Goal: Task Accomplishment & Management: Manage account settings

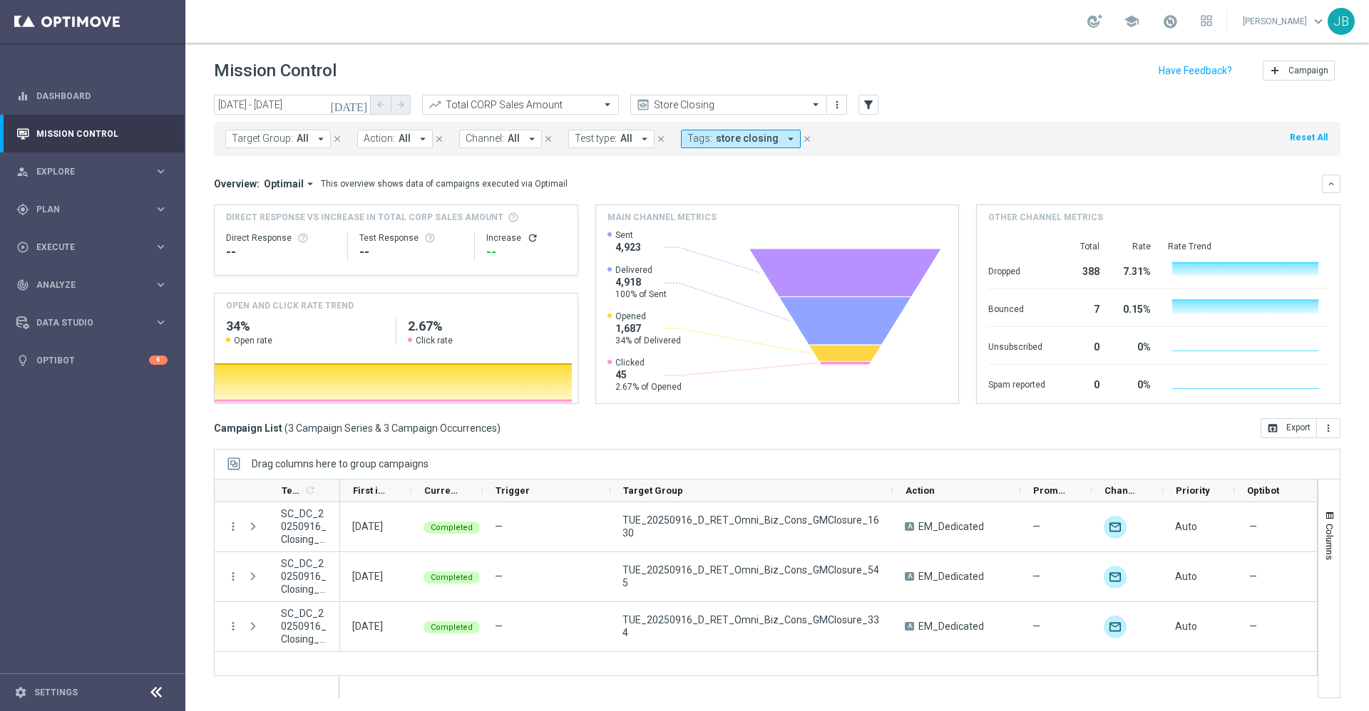
click at [279, 140] on span "Target Group:" at bounding box center [262, 139] width 61 height 12
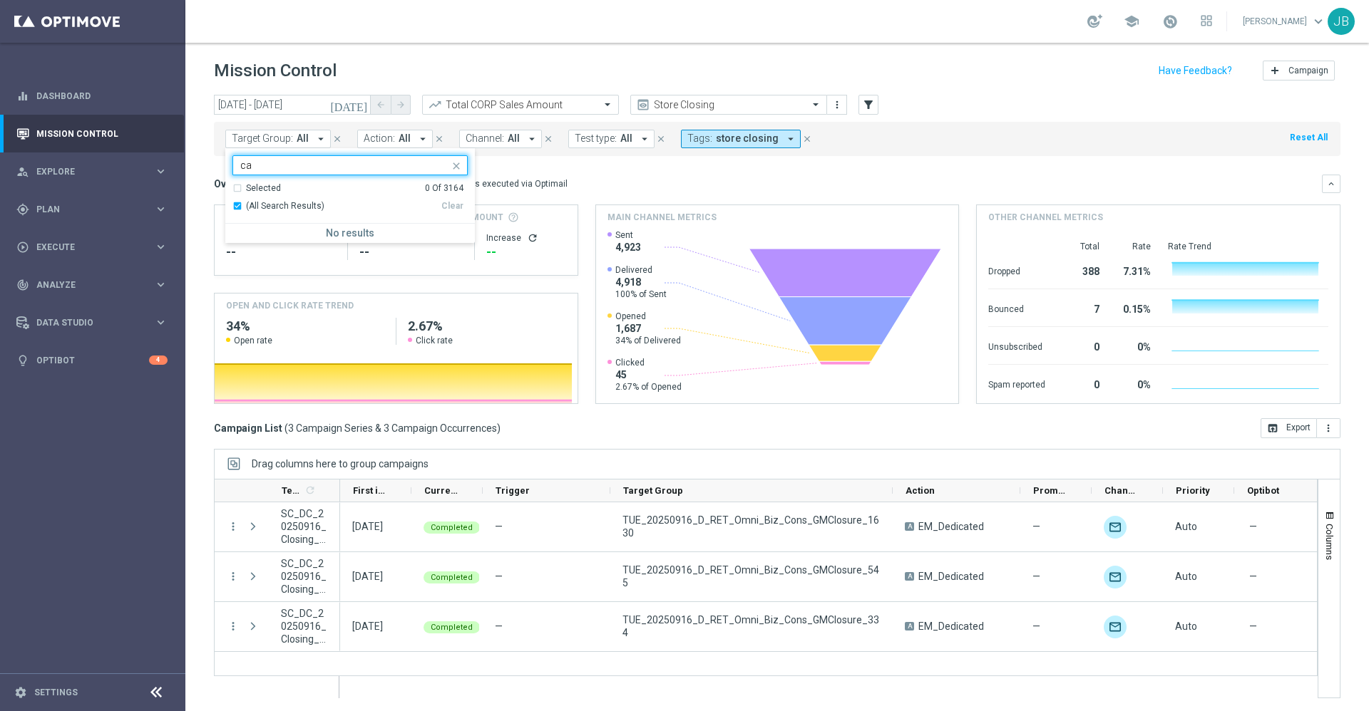
type input "c"
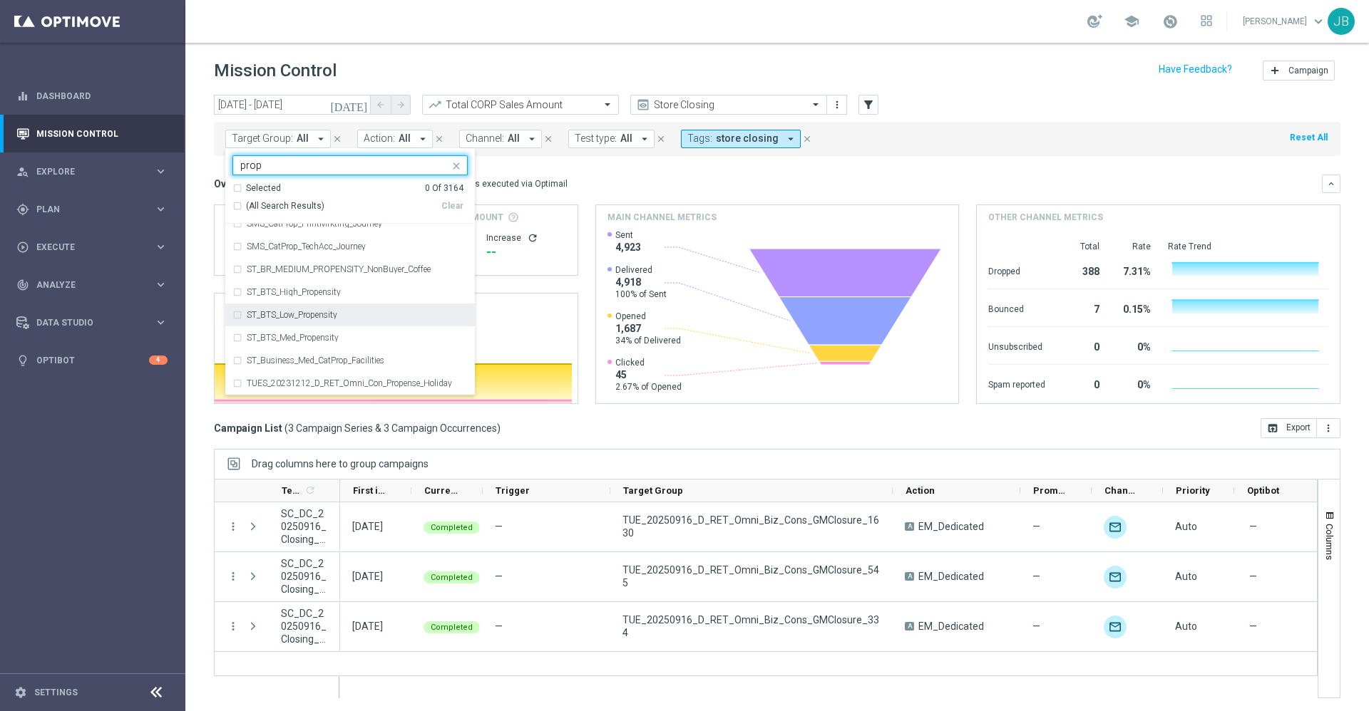
scroll to position [1, 0]
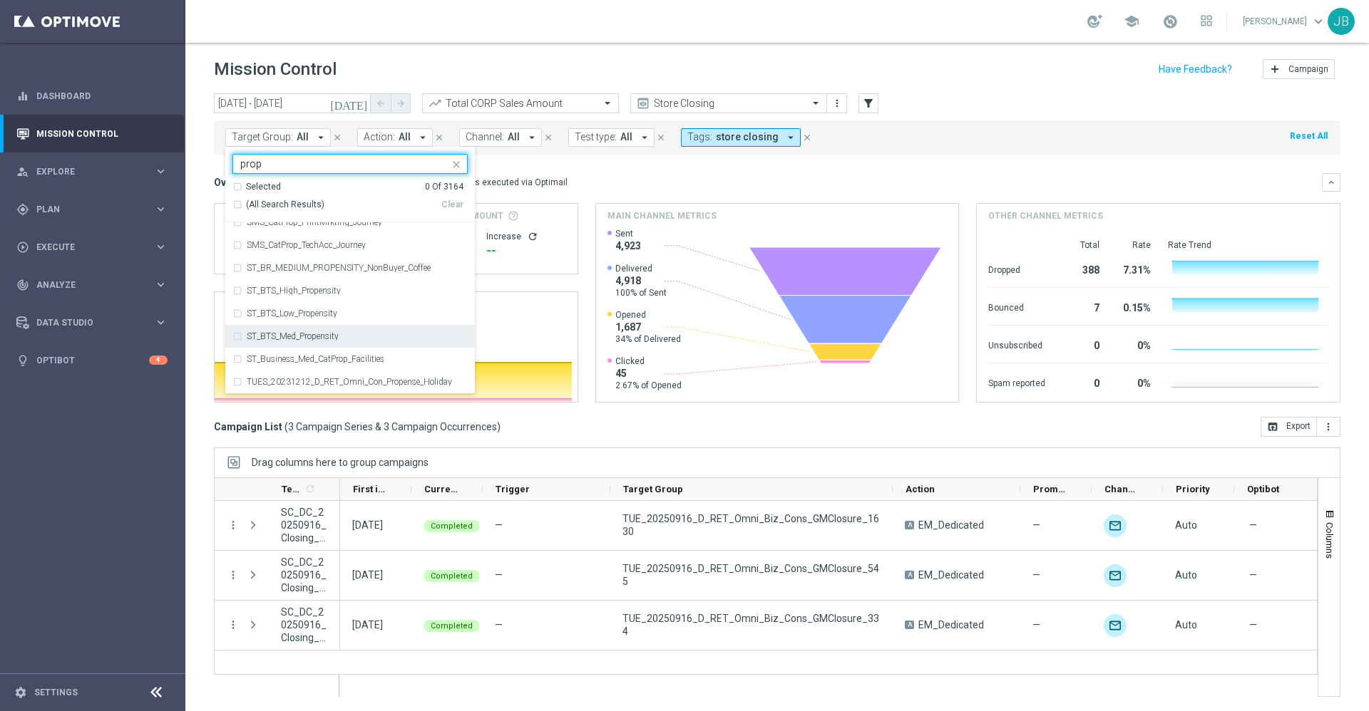
type input "prop"
click at [237, 204] on div "(All Search Results)" at bounding box center [336, 205] width 209 height 12
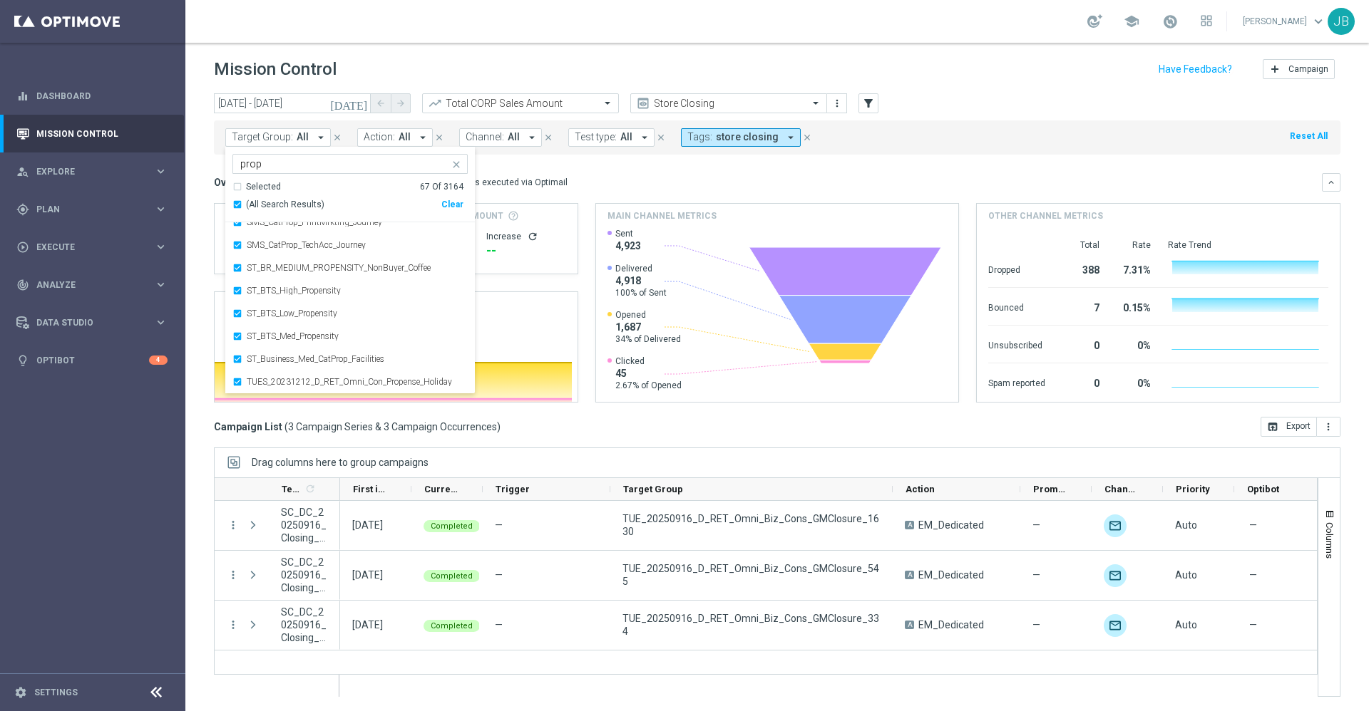
click at [659, 170] on mini-dashboard "Overview: Optimail arrow_drop_down This overview shows data of campaigns execut…" at bounding box center [777, 286] width 1126 height 262
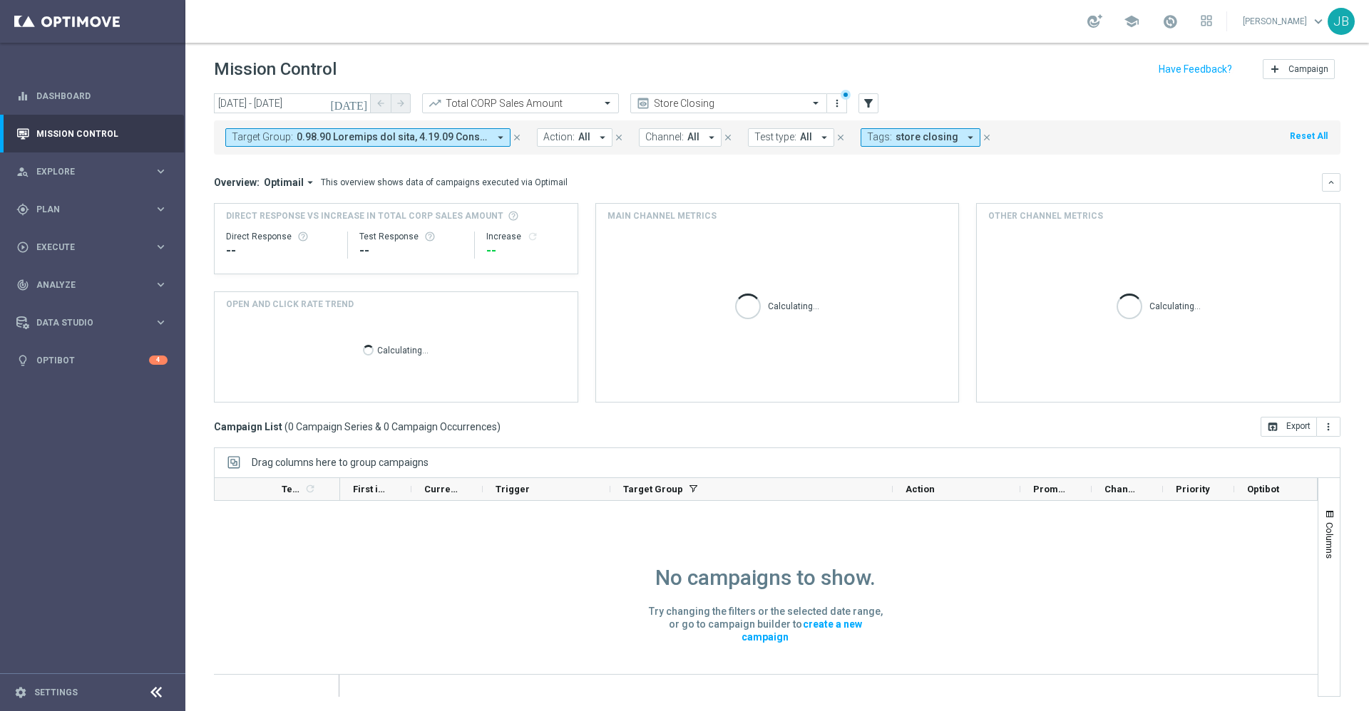
click at [362, 103] on icon "[DATE]" at bounding box center [349, 103] width 38 height 13
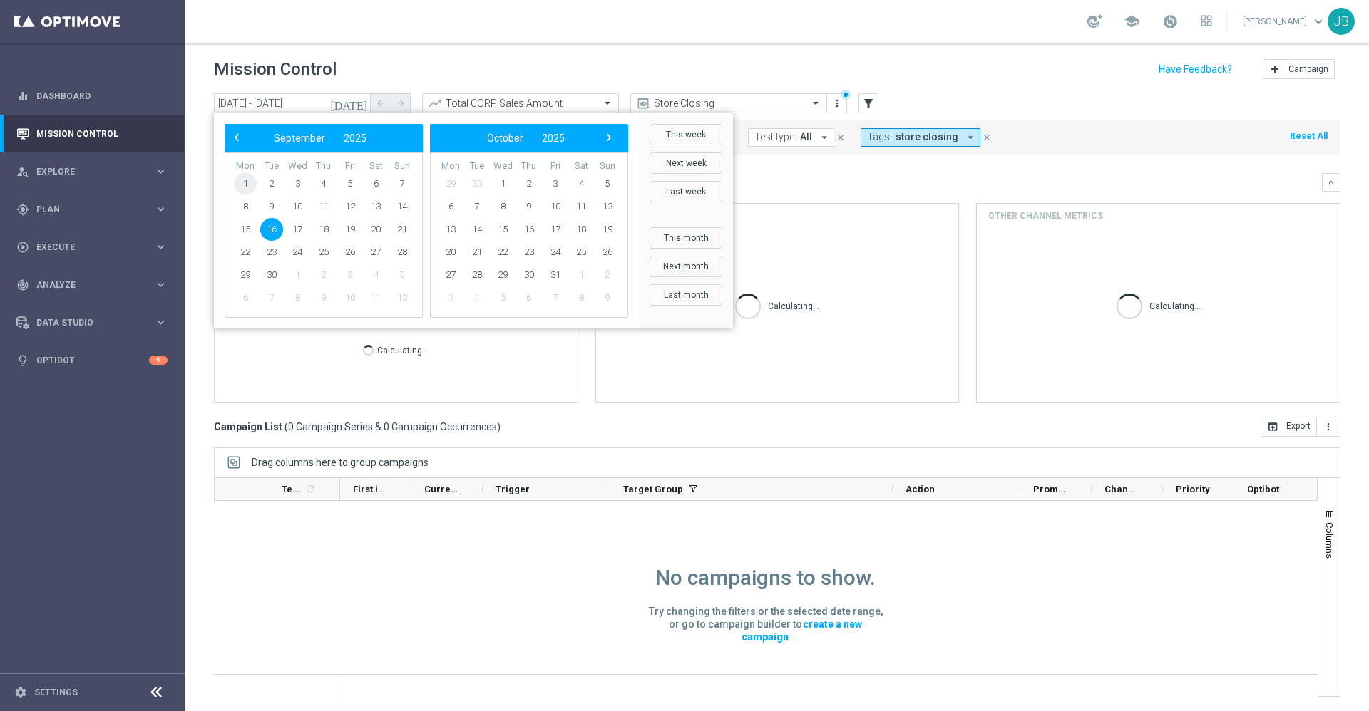
click at [250, 181] on span "1" at bounding box center [245, 184] width 23 height 23
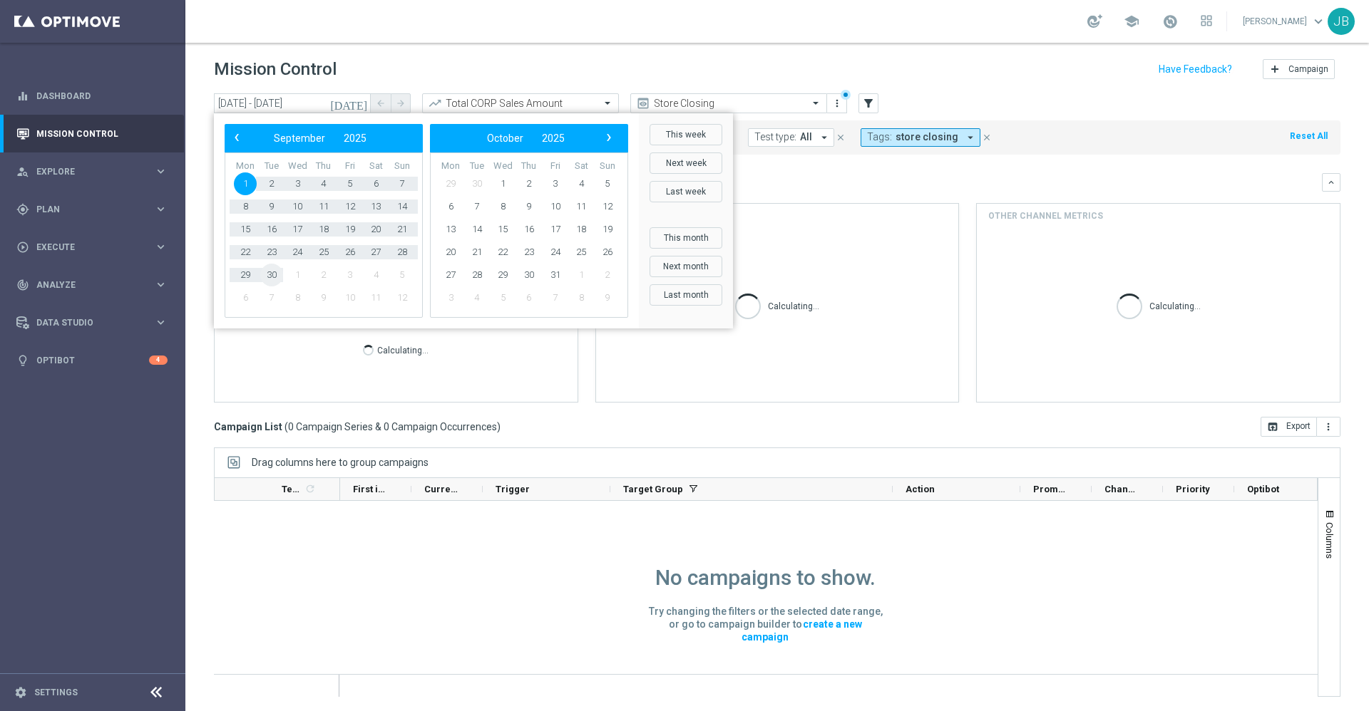
click at [275, 279] on span "30" at bounding box center [271, 275] width 23 height 23
type input "[DATE] - [DATE]"
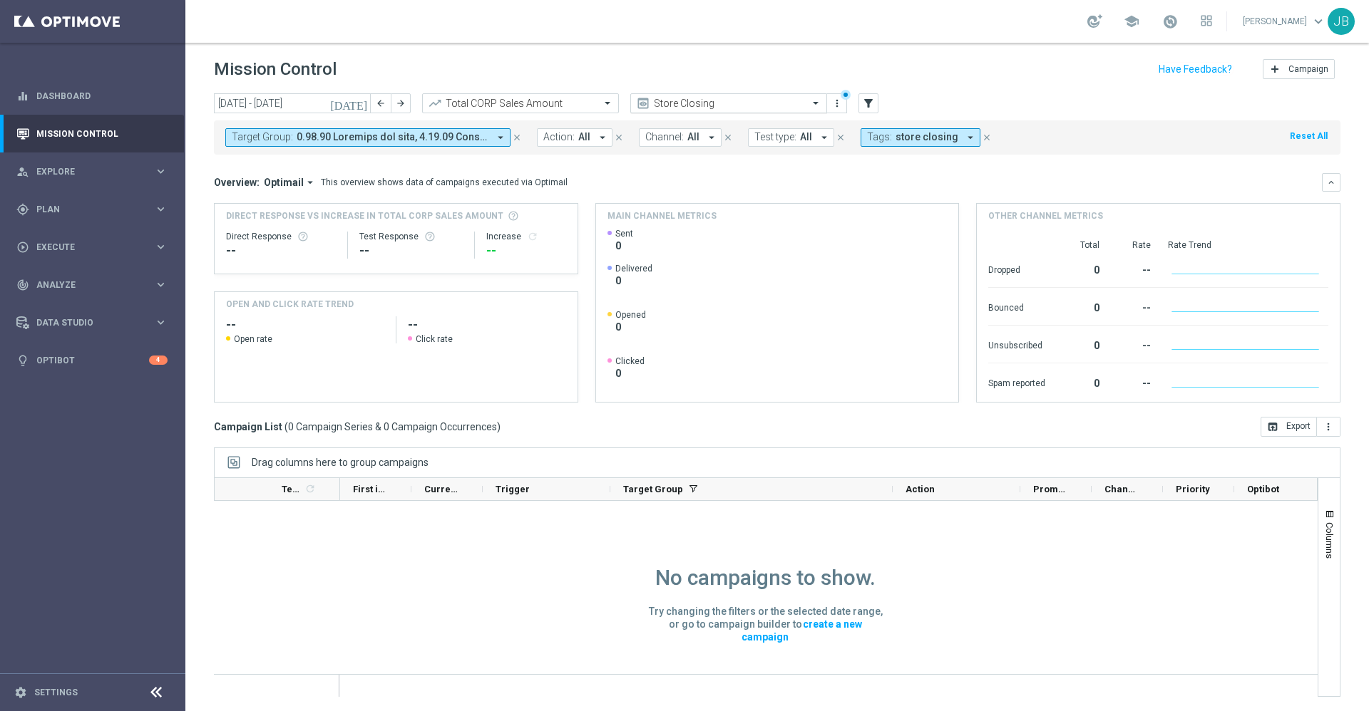
click at [742, 104] on input "text" at bounding box center [714, 104] width 153 height 12
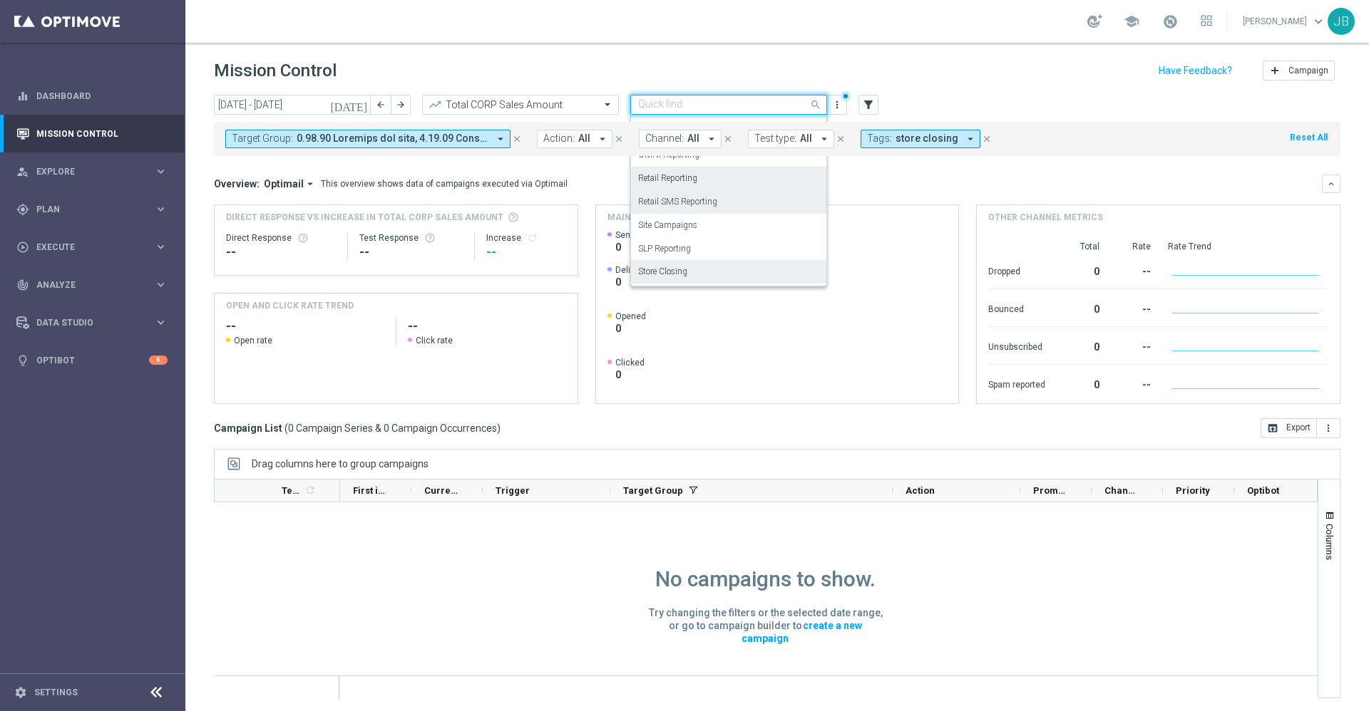
scroll to position [109, 0]
click at [719, 203] on div "OMNI Reporting" at bounding box center [728, 204] width 181 height 24
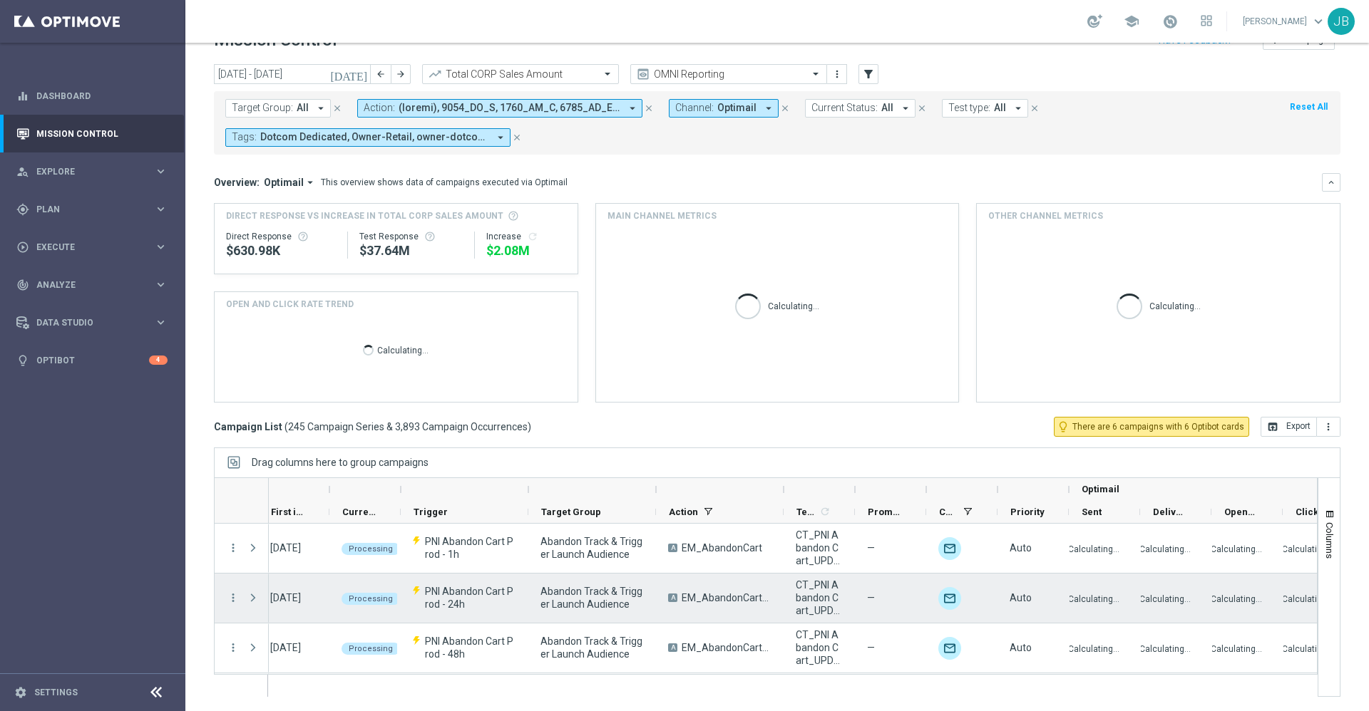
scroll to position [23, 0]
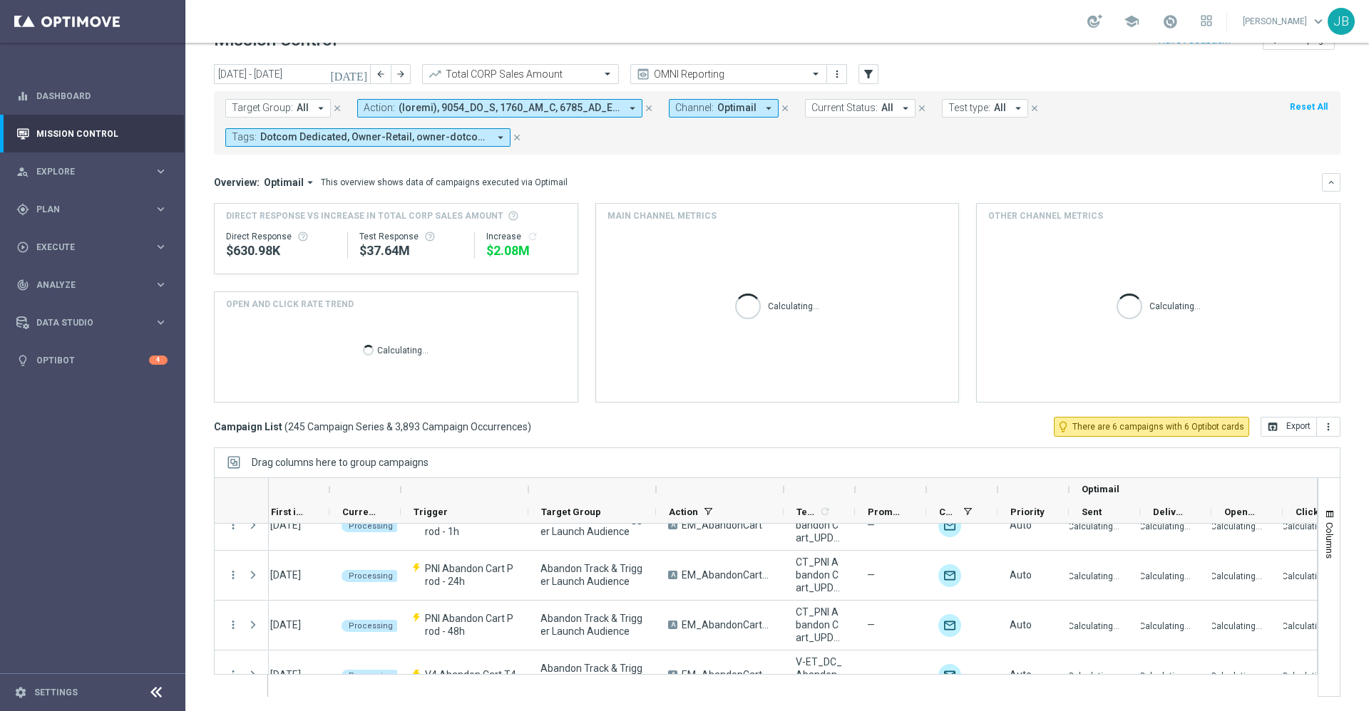
click at [304, 107] on span "All" at bounding box center [303, 108] width 12 height 12
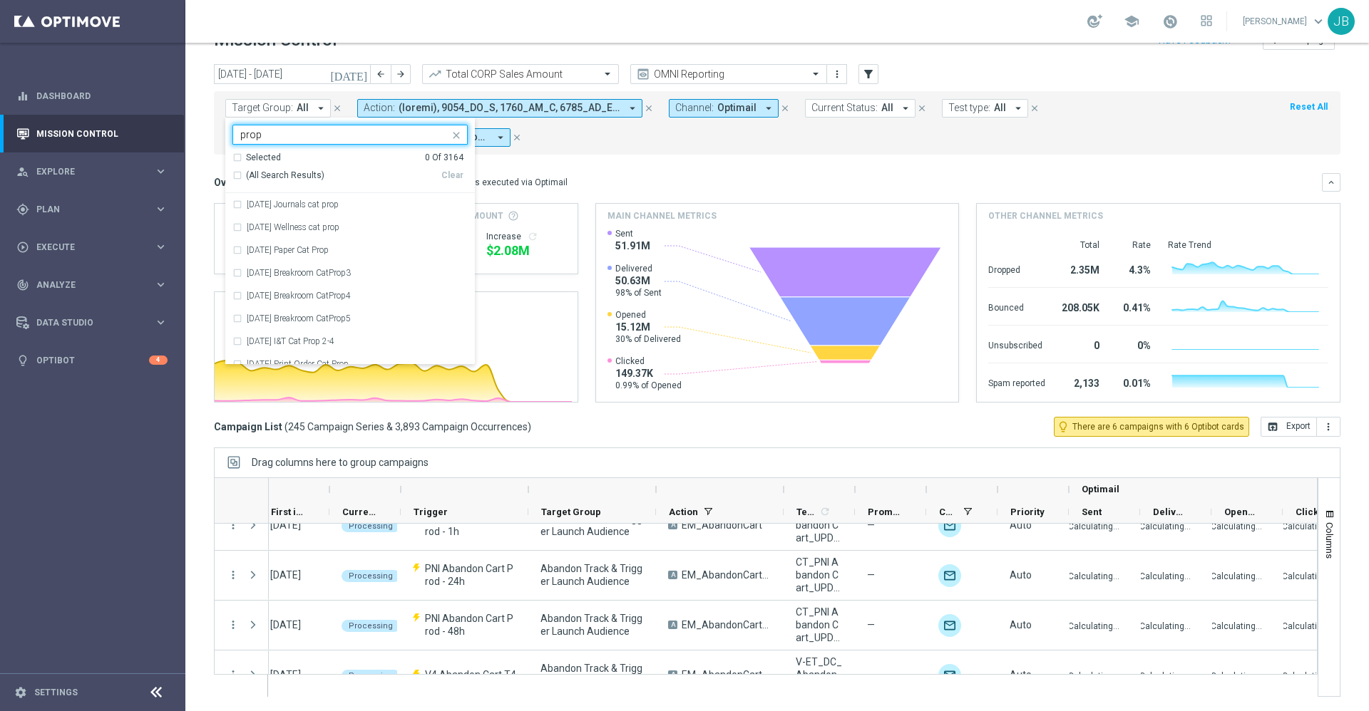
click at [237, 175] on div "(All Search Results)" at bounding box center [336, 176] width 209 height 12
type input "prop"
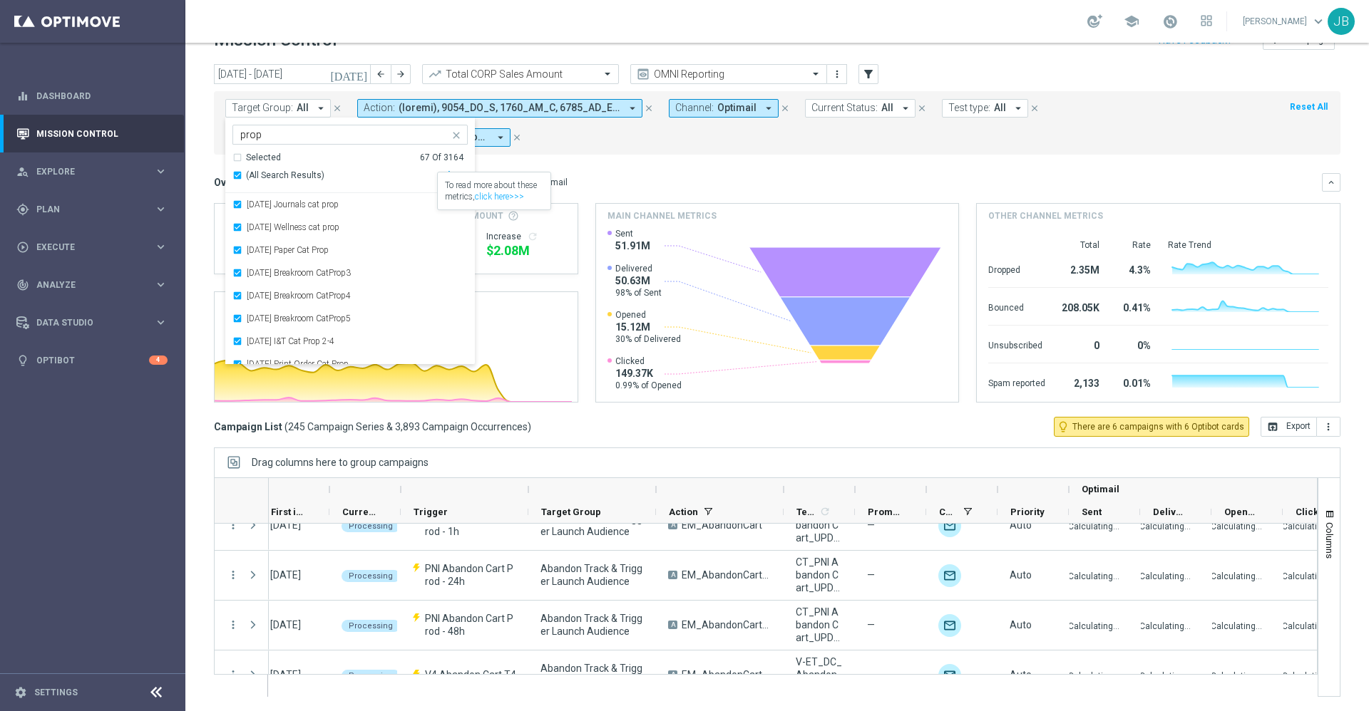
click at [649, 169] on mini-dashboard "Overview: Optimail arrow_drop_down This overview shows data of campaigns execut…" at bounding box center [777, 286] width 1126 height 262
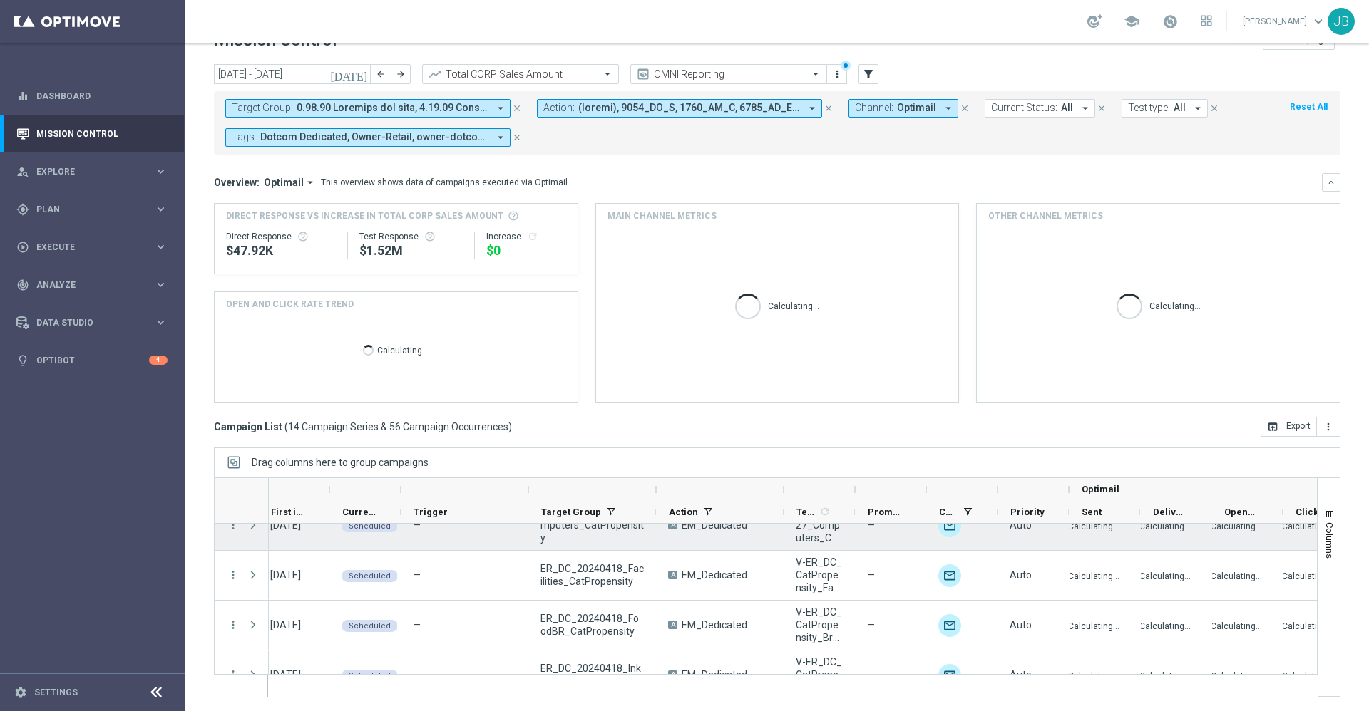
scroll to position [0, 0]
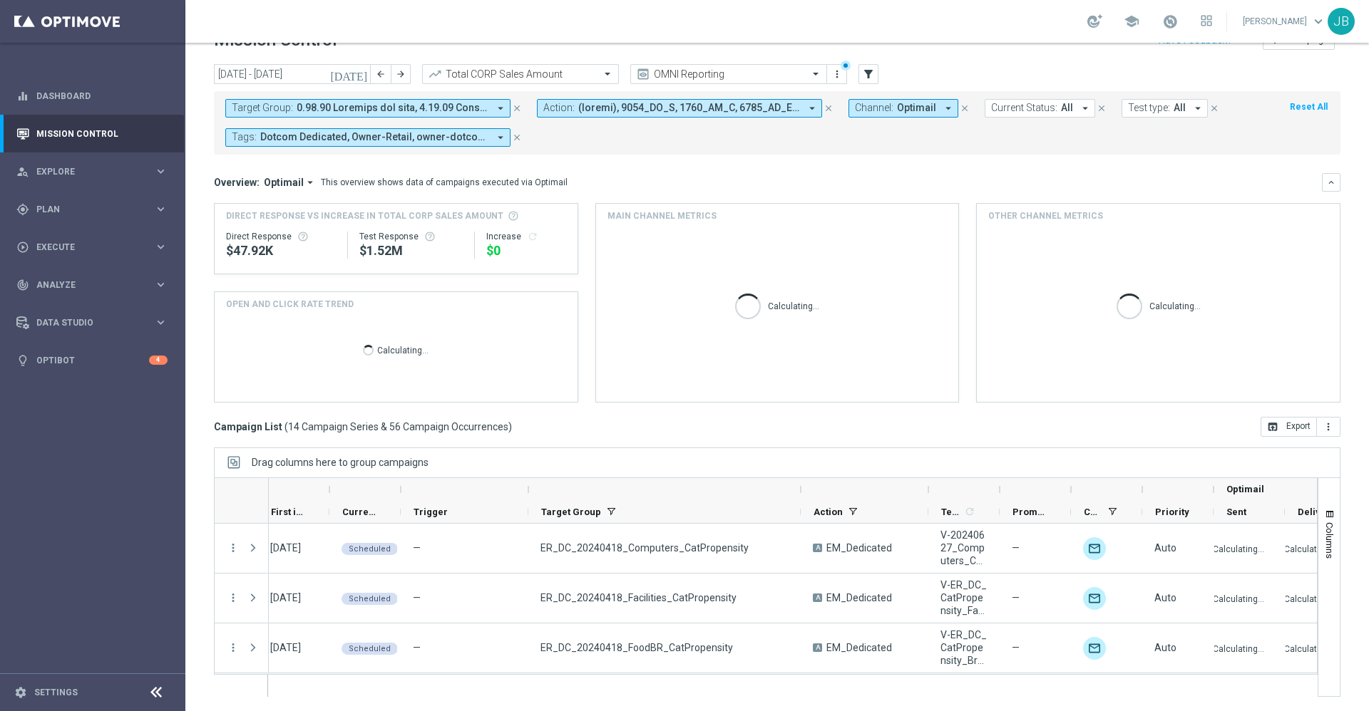
drag, startPoint x: 655, startPoint y: 492, endPoint x: 843, endPoint y: 499, distance: 187.6
click at [803, 499] on div at bounding box center [801, 489] width 6 height 23
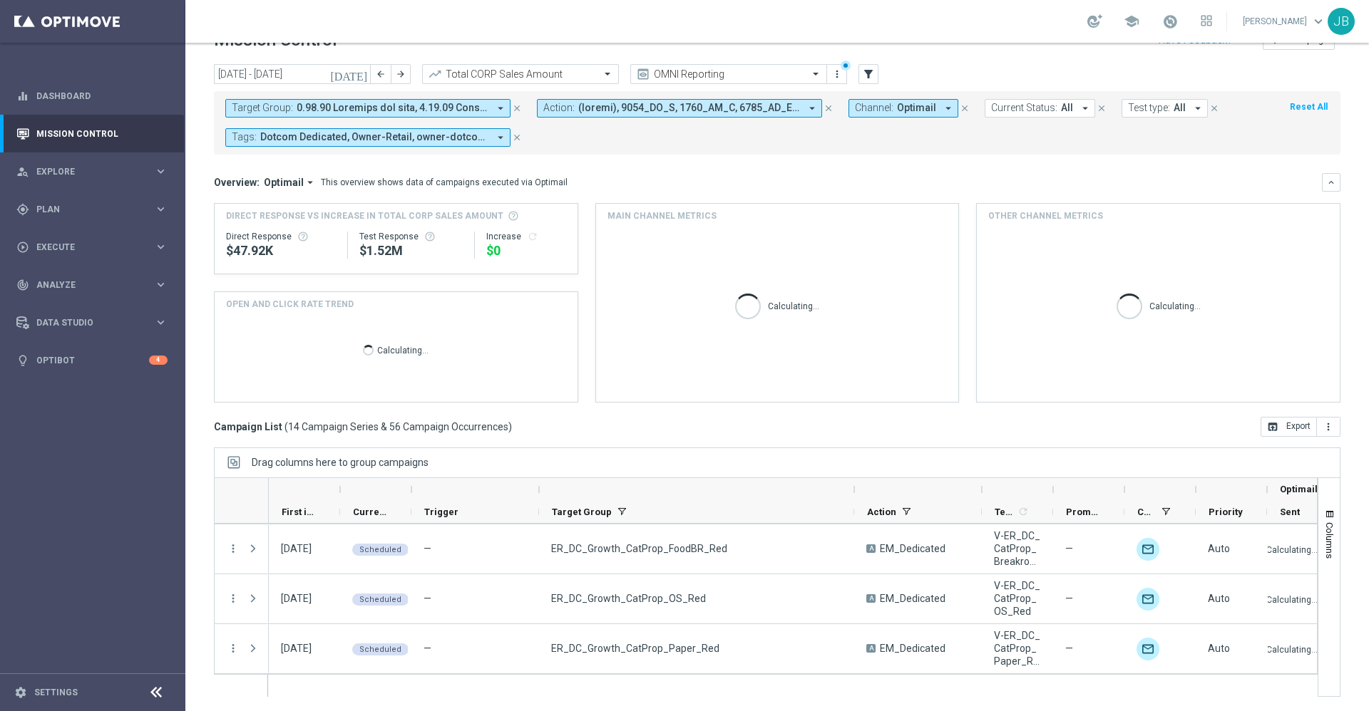
scroll to position [548, 0]
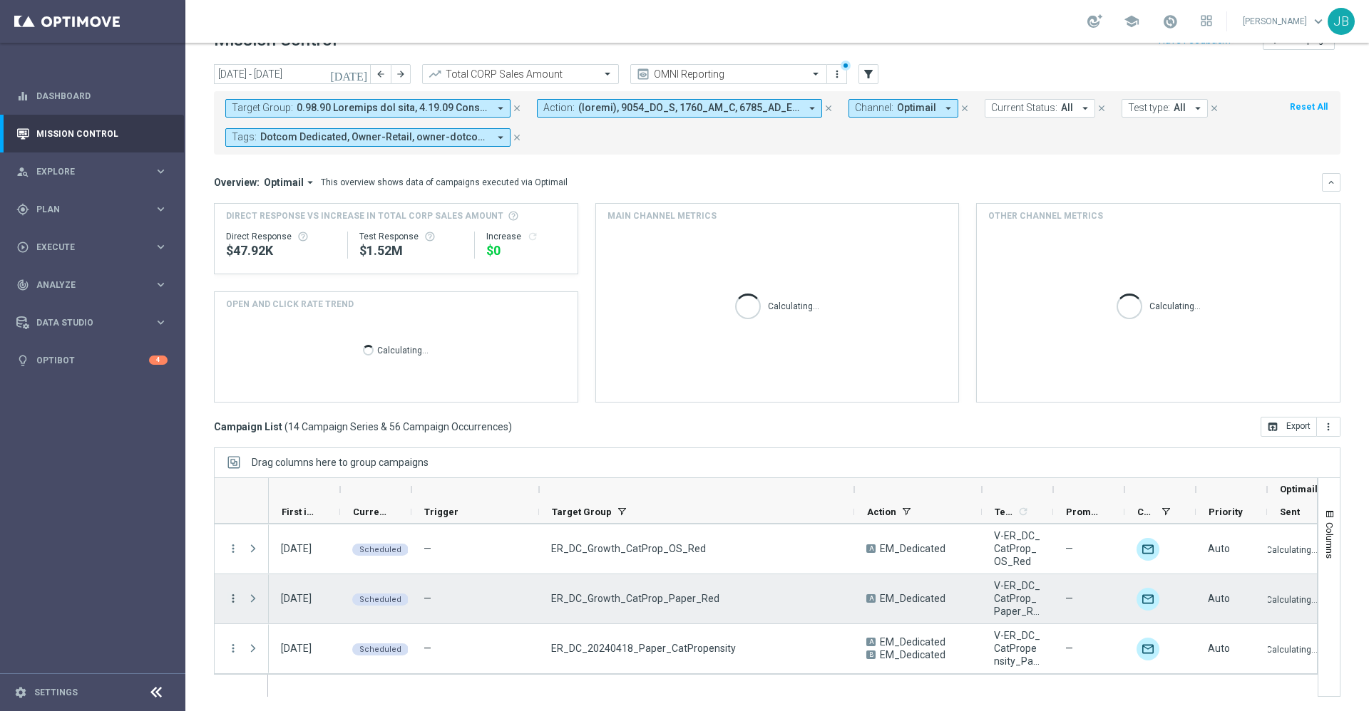
click at [232, 596] on icon "more_vert" at bounding box center [233, 598] width 13 height 13
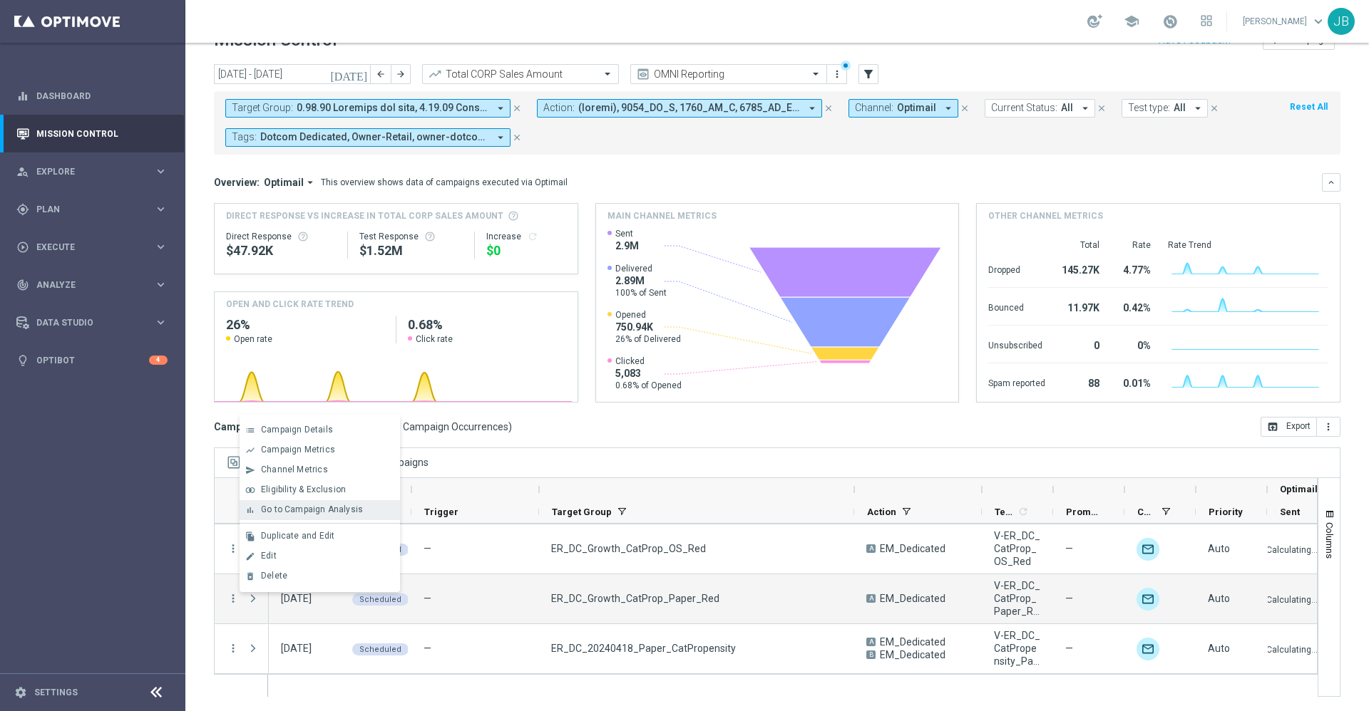
click at [311, 512] on span "Go to Campaign Analysis" at bounding box center [312, 510] width 102 height 10
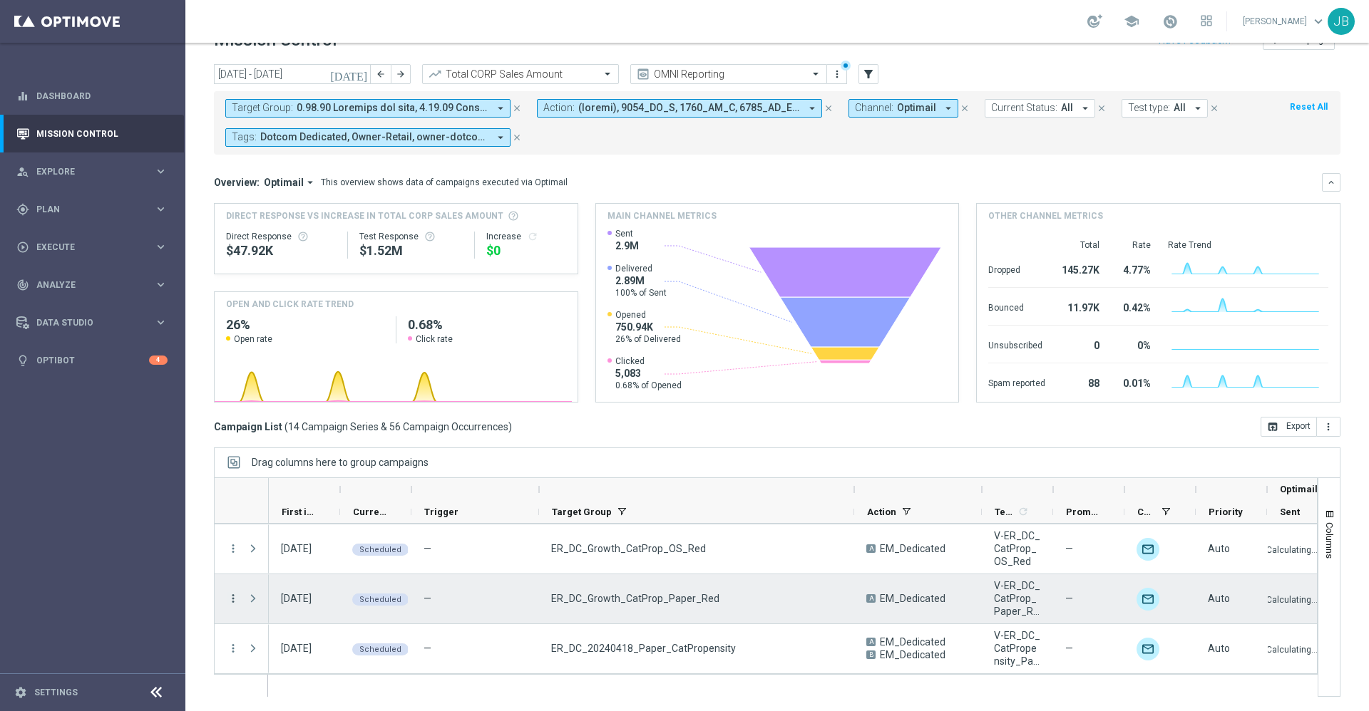
click at [235, 597] on icon "more_vert" at bounding box center [233, 598] width 13 height 13
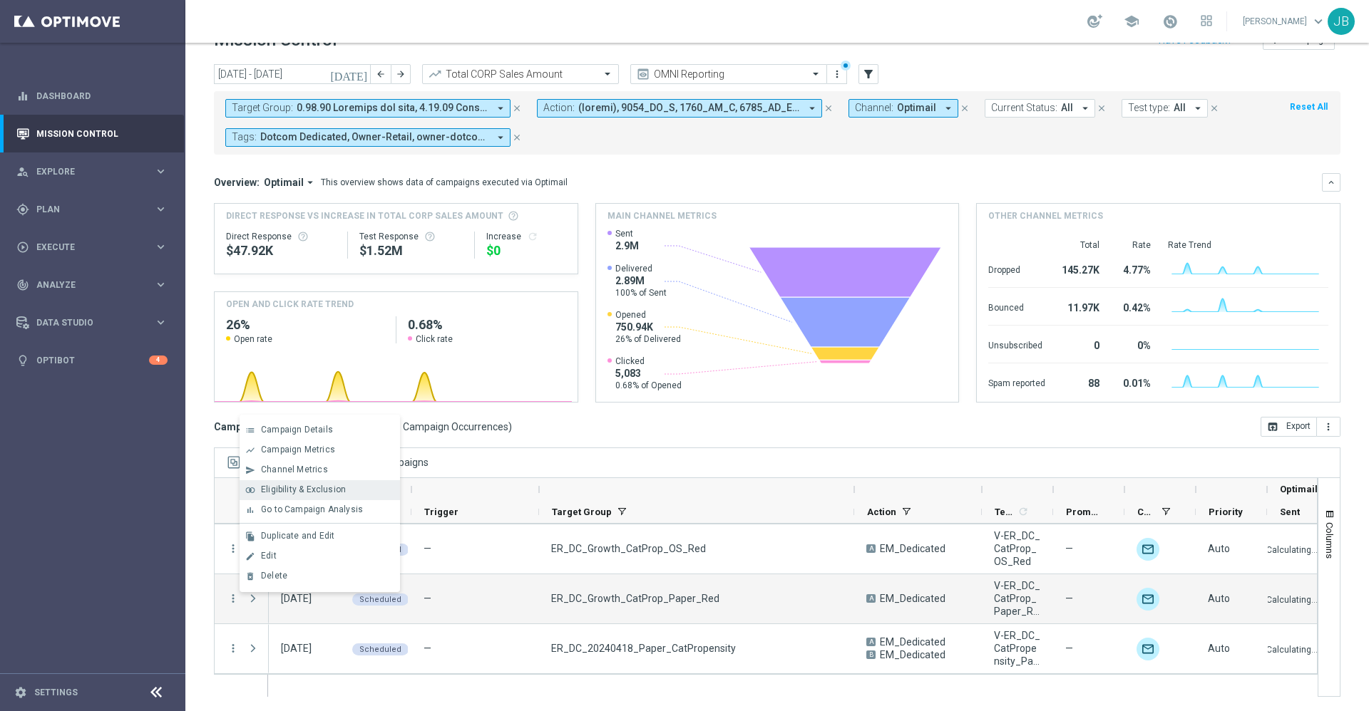
click at [307, 495] on div "Eligibility & Exclusion" at bounding box center [327, 490] width 133 height 10
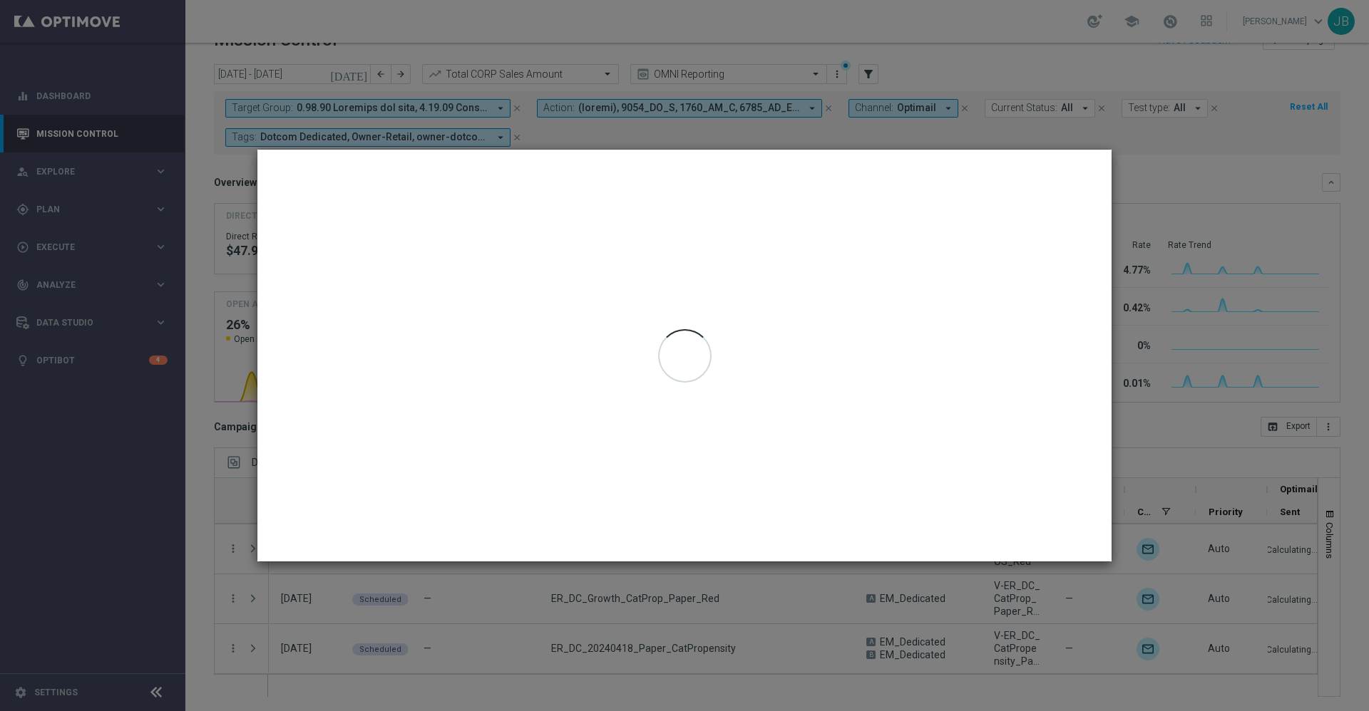
type input "[DATE] - [DATE]"
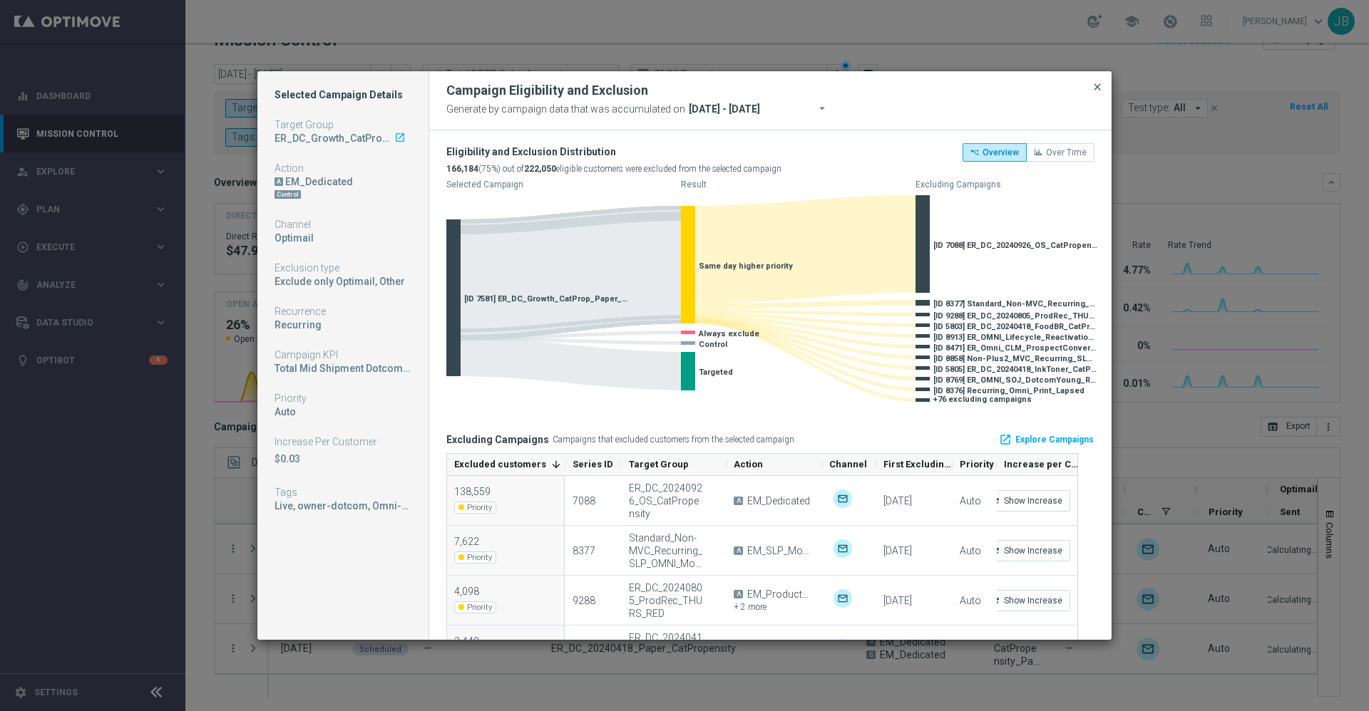
click at [1094, 86] on span "close" at bounding box center [1096, 86] width 11 height 11
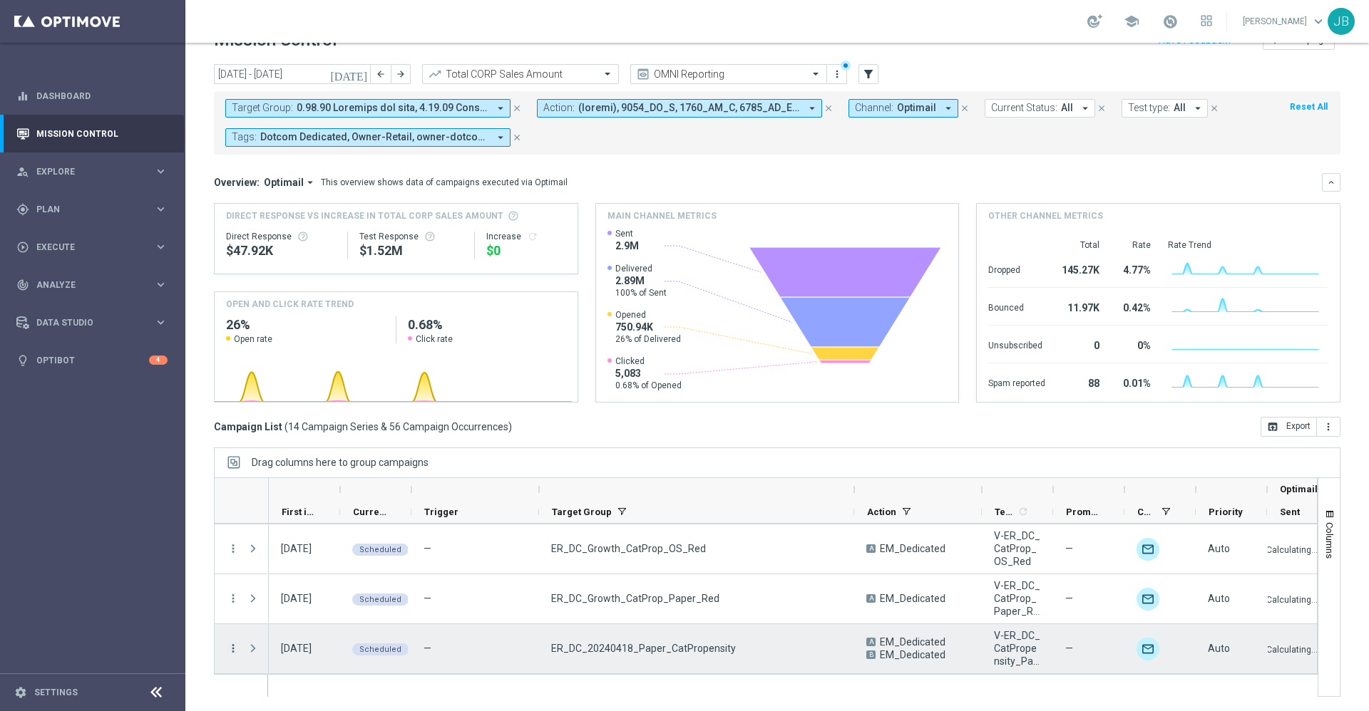
click at [234, 649] on icon "more_vert" at bounding box center [233, 648] width 13 height 13
click at [320, 535] on span "Eligibility & Exclusion" at bounding box center [303, 540] width 85 height 10
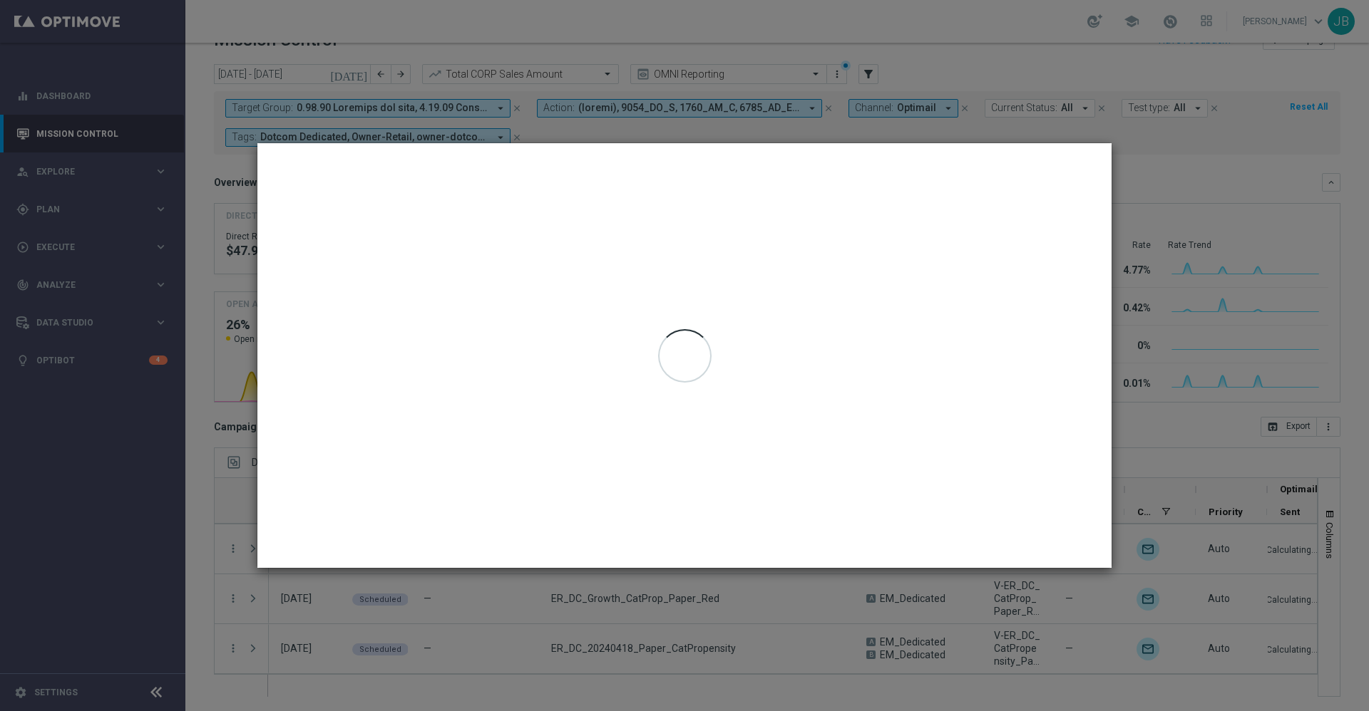
type input "[DATE] - [DATE]"
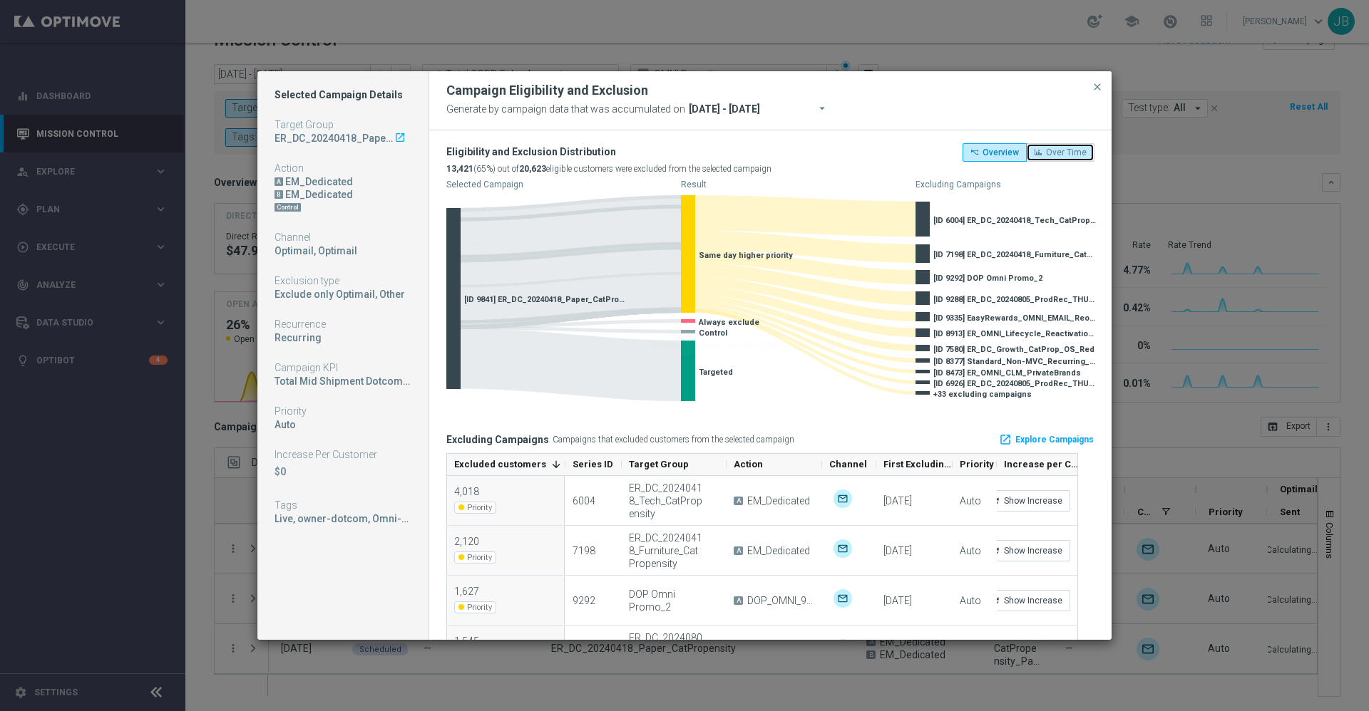
click at [1054, 153] on span "Over Time" at bounding box center [1066, 153] width 41 height 10
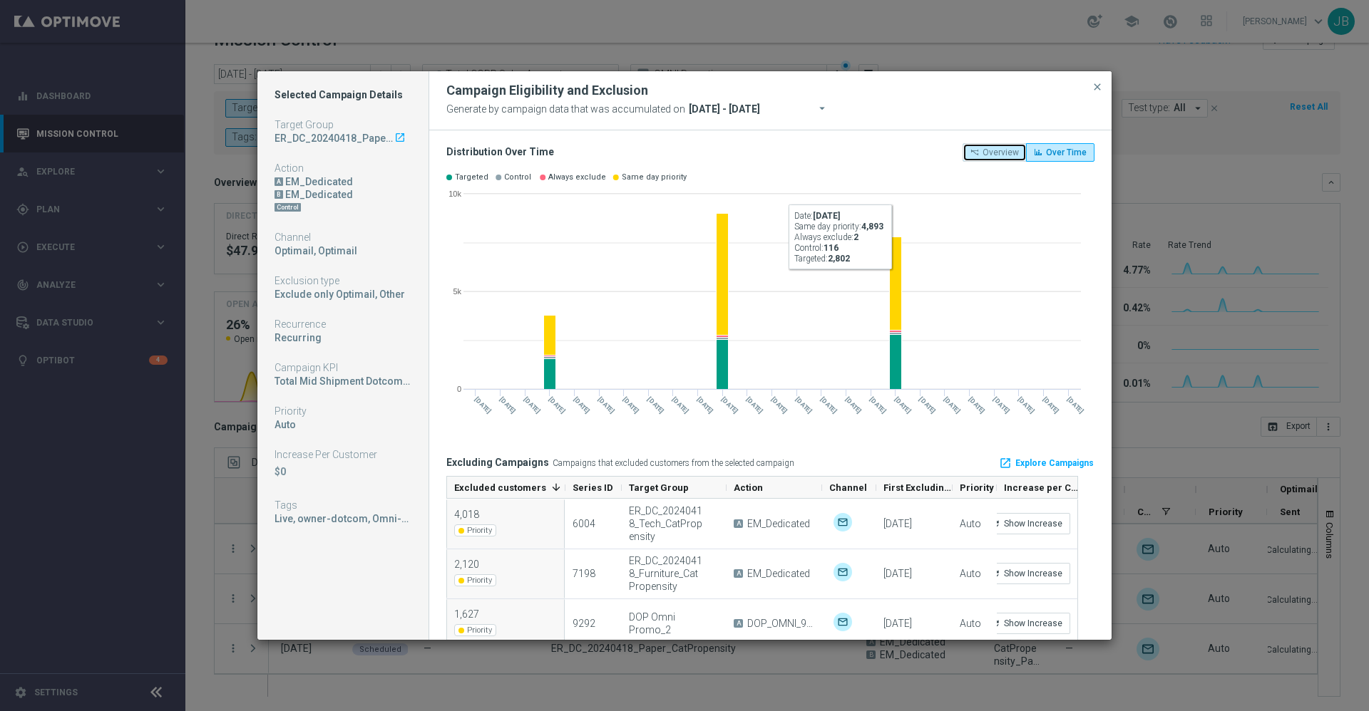
click at [967, 151] on button "Overview" at bounding box center [994, 152] width 64 height 19
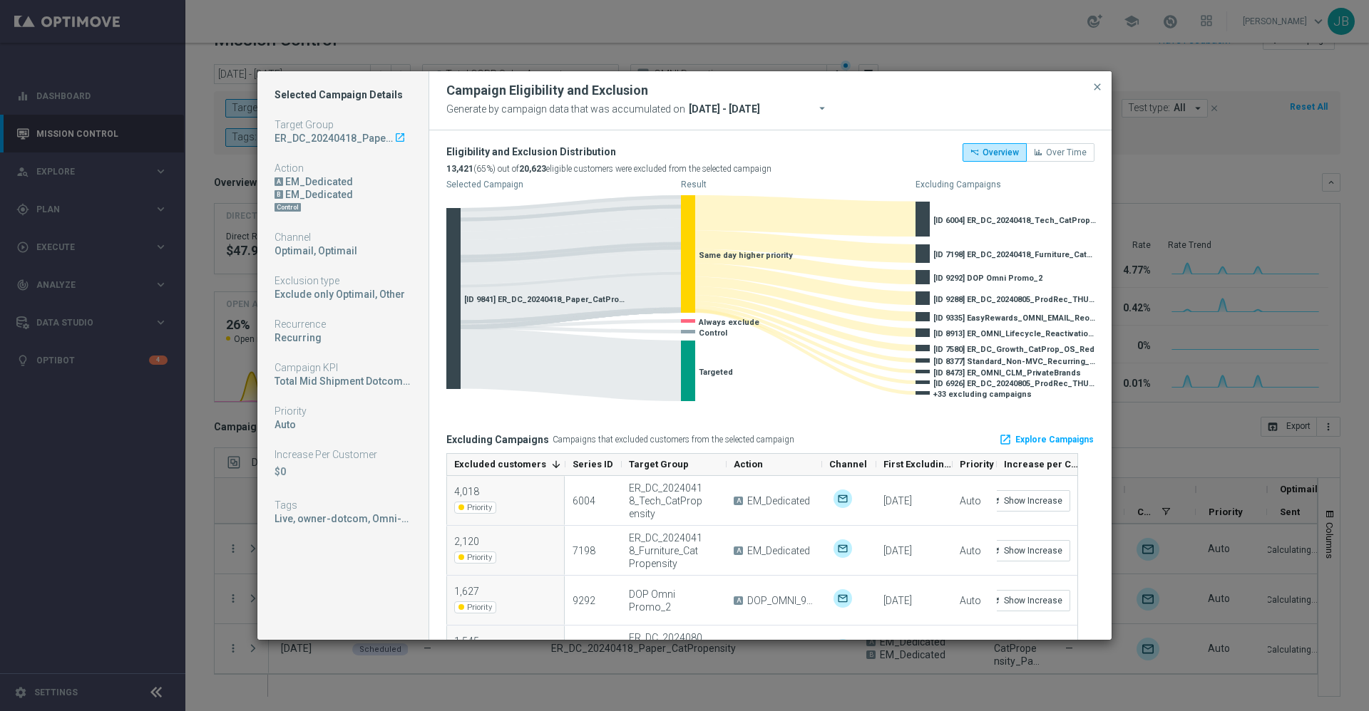
click at [397, 138] on icon "launch" at bounding box center [399, 137] width 11 height 11
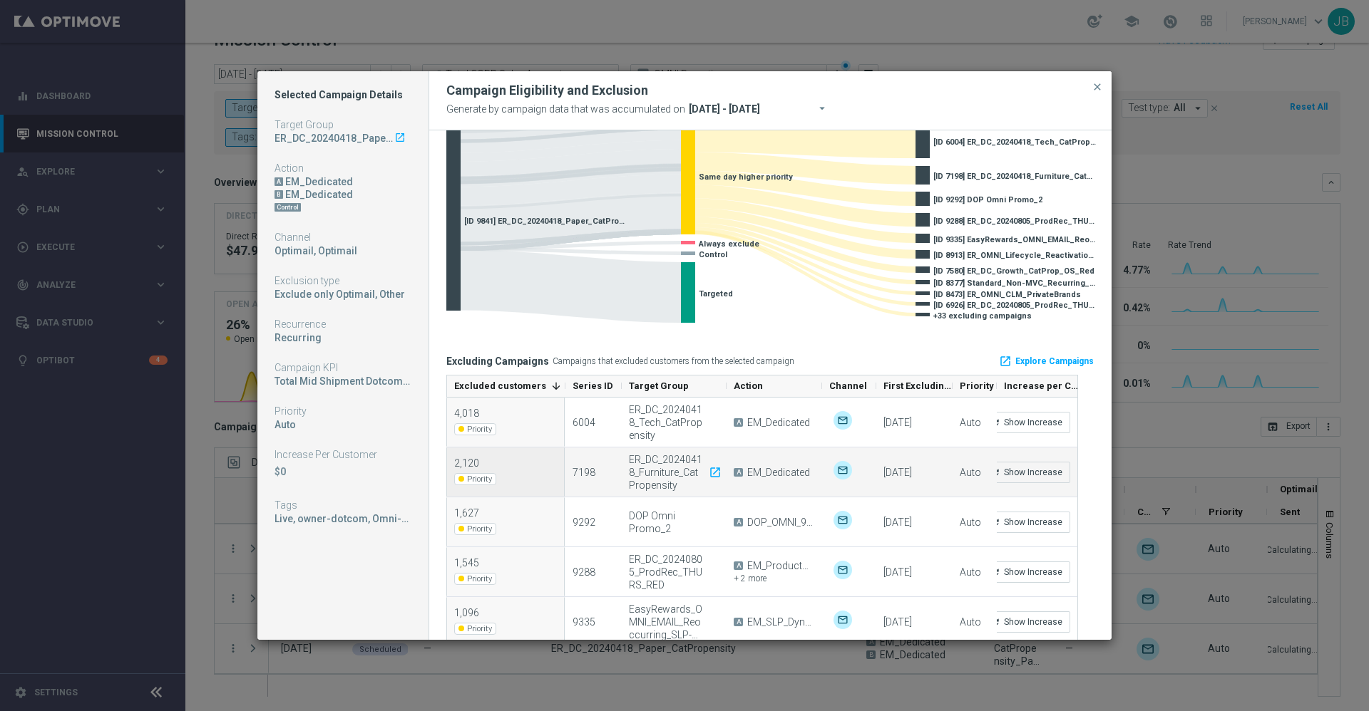
scroll to position [0, 2]
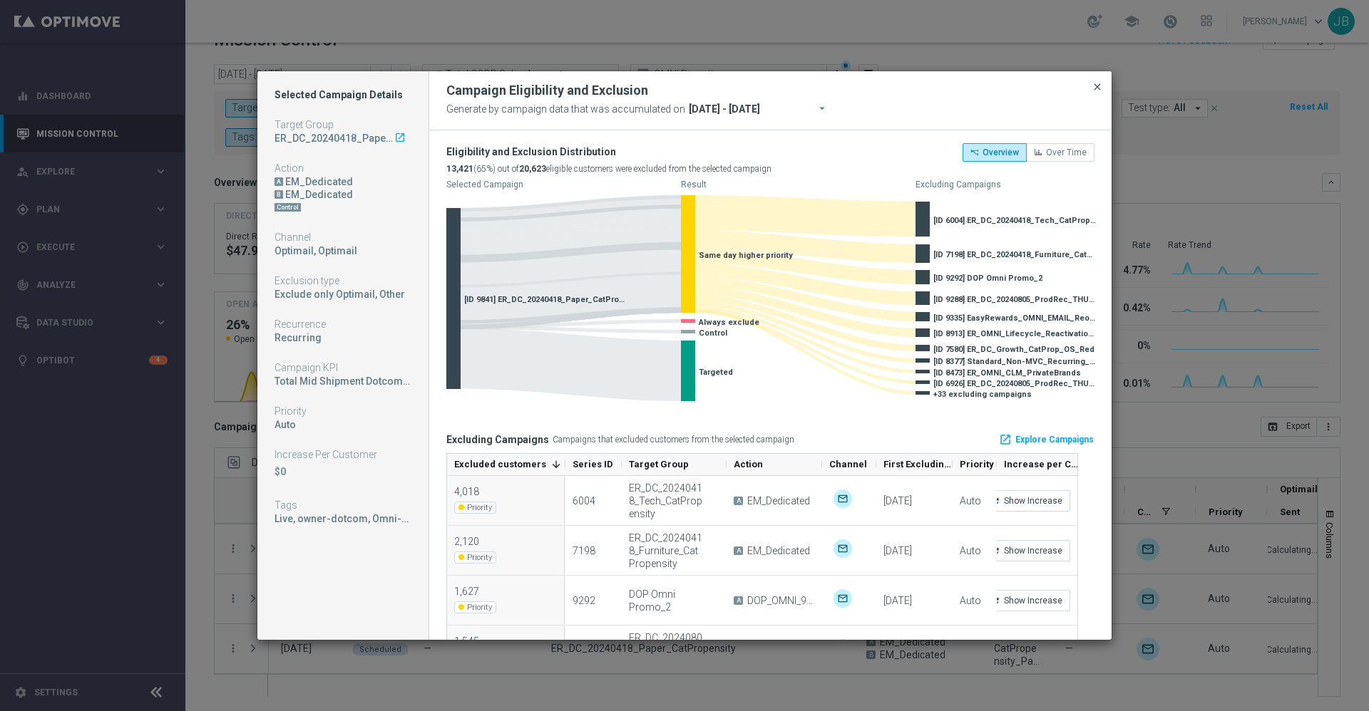
click at [1099, 86] on span "close" at bounding box center [1096, 86] width 11 height 11
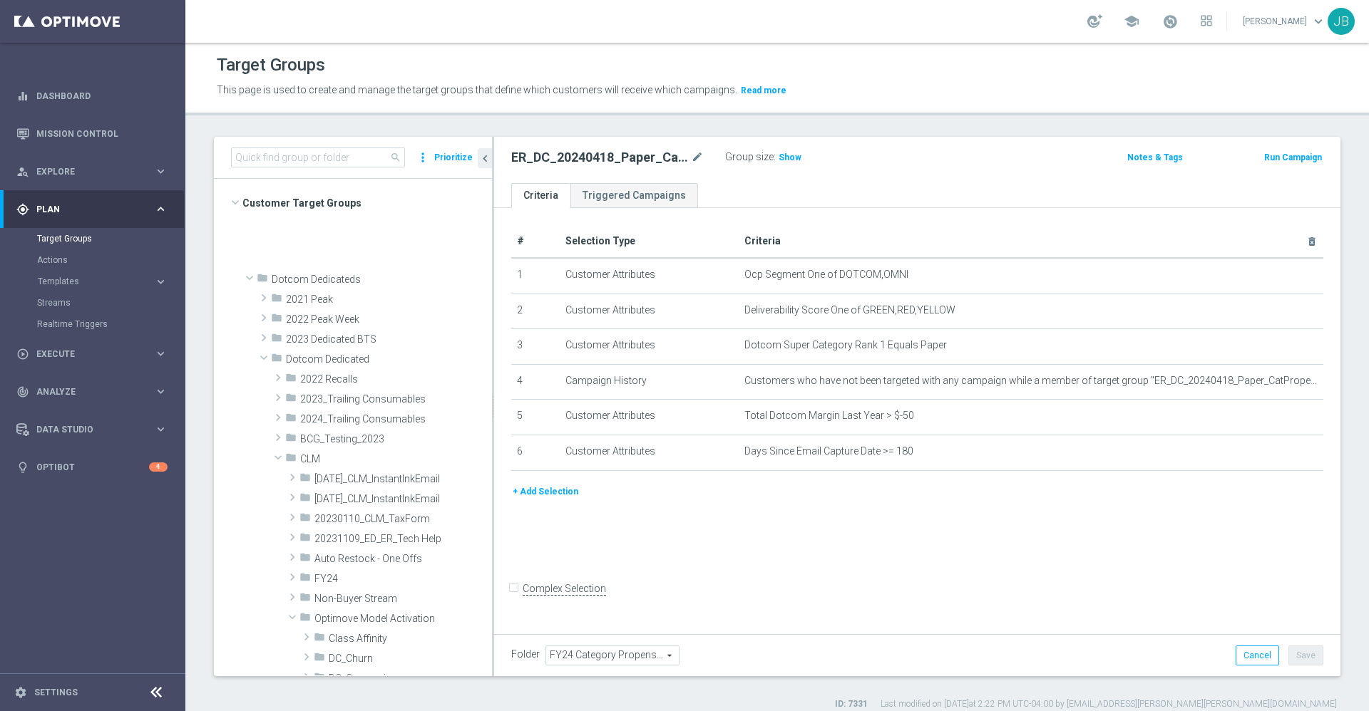
scroll to position [438, 0]
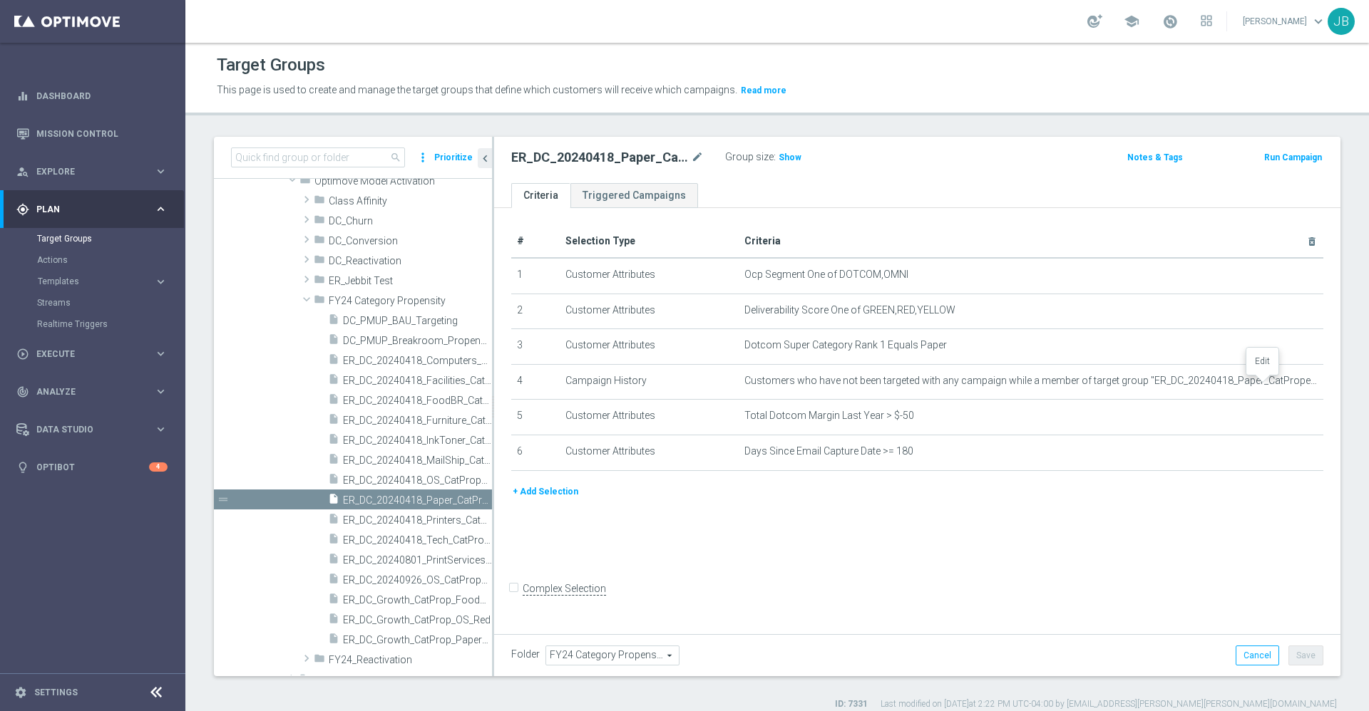
drag, startPoint x: 1258, startPoint y: 384, endPoint x: 1247, endPoint y: 389, distance: 12.1
click at [0, 0] on icon "mode_edit" at bounding box center [0, 0] width 0 height 0
